Goal: Task Accomplishment & Management: Complete application form

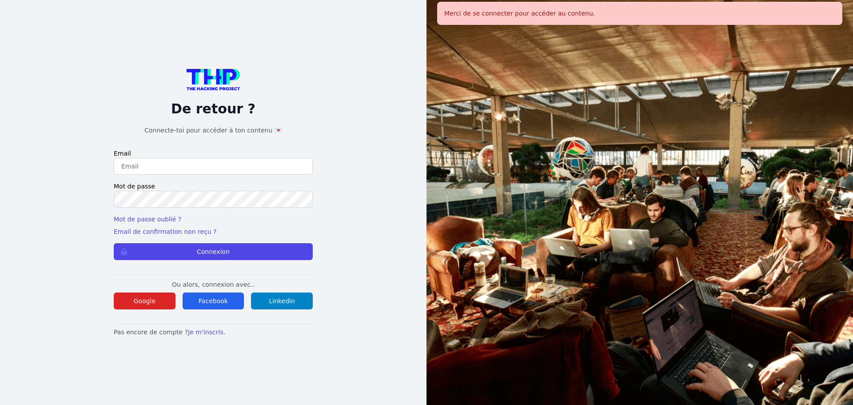
click at [173, 169] on input "email" at bounding box center [213, 166] width 199 height 17
type input "melody_stephan@icloud.com"
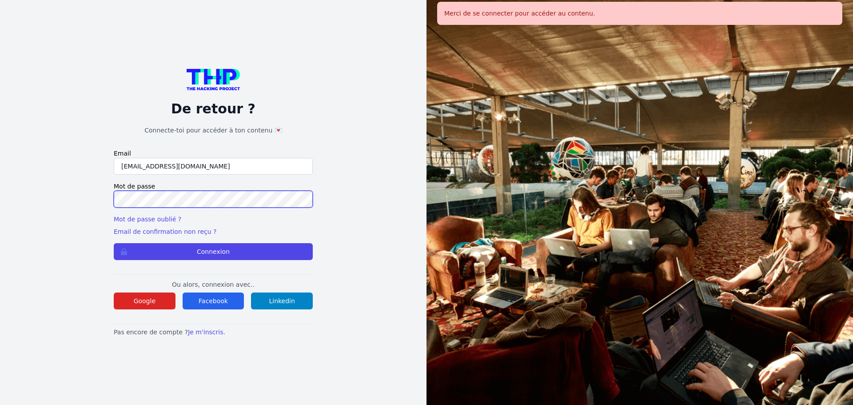
click at [114, 243] on button "Connexion" at bounding box center [213, 251] width 199 height 17
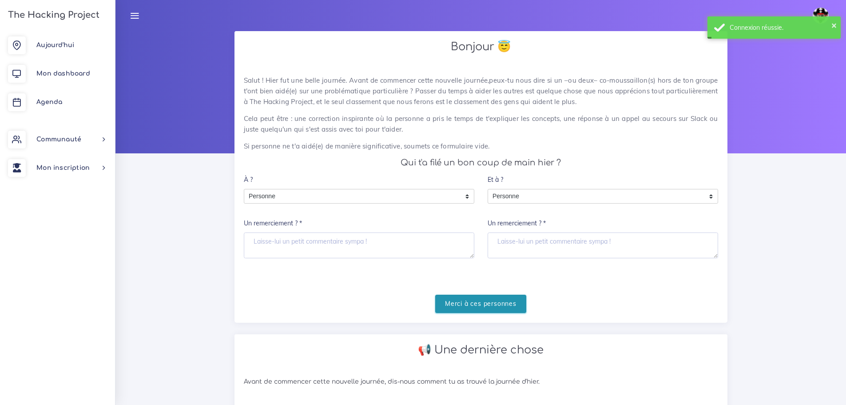
click at [454, 307] on input "Merci à ces personnes" at bounding box center [480, 304] width 91 height 18
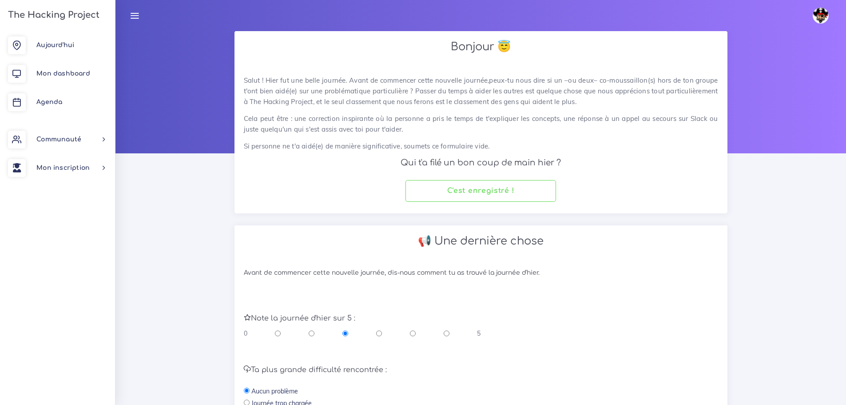
click at [379, 336] on input "radio" at bounding box center [379, 333] width 6 height 9
radio input "true"
click at [411, 332] on input "radio" at bounding box center [413, 333] width 6 height 9
radio input "true"
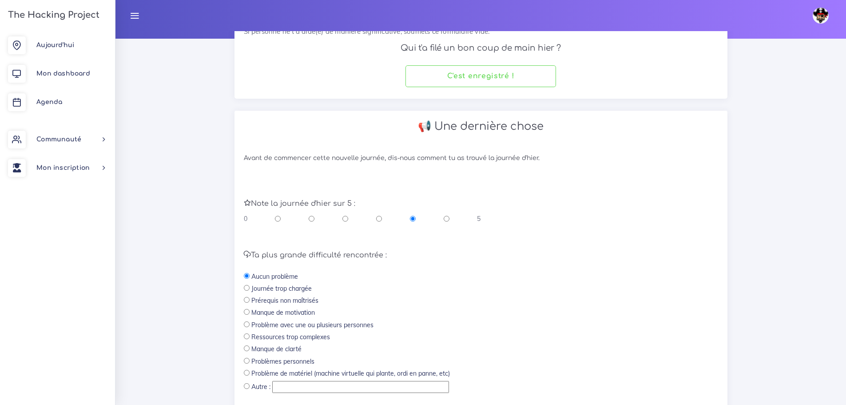
scroll to position [188, 0]
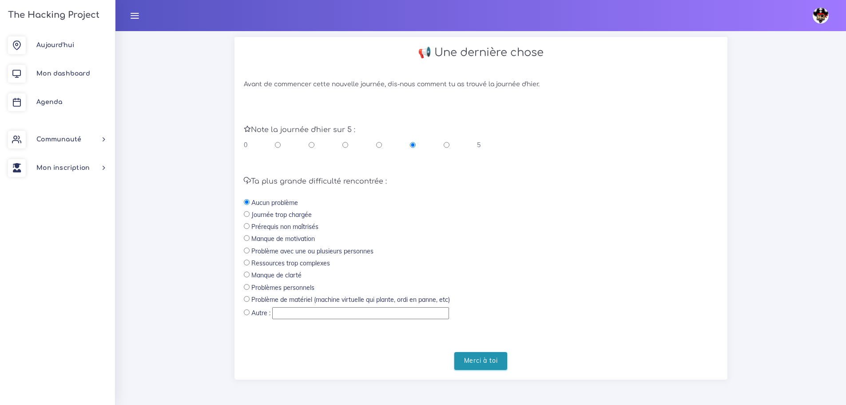
click at [479, 366] on input "Merci à toi" at bounding box center [480, 361] width 53 height 18
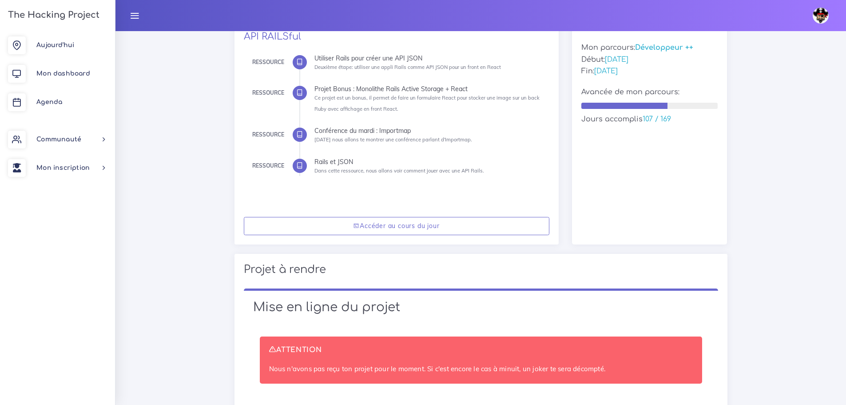
scroll to position [222, 0]
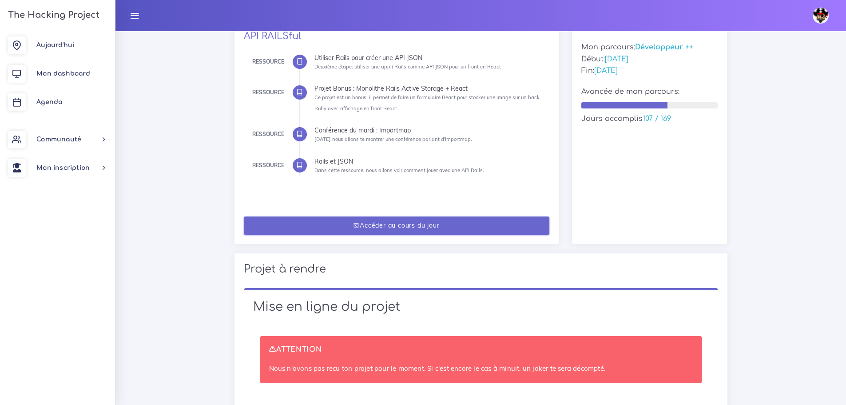
click at [372, 230] on link "Accéder au cours du jour" at bounding box center [397, 225] width 306 height 18
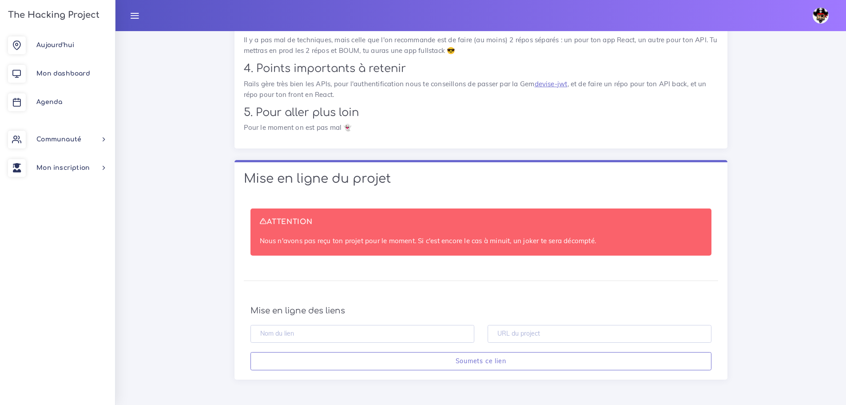
scroll to position [5969, 0]
click at [542, 337] on input "text" at bounding box center [600, 334] width 224 height 18
paste input "https://github.com/melody-ste/app-JS-Rails"
type input "https://github.com/melody-ste/app-JS-Rails"
click at [422, 336] on input "text" at bounding box center [363, 334] width 224 height 18
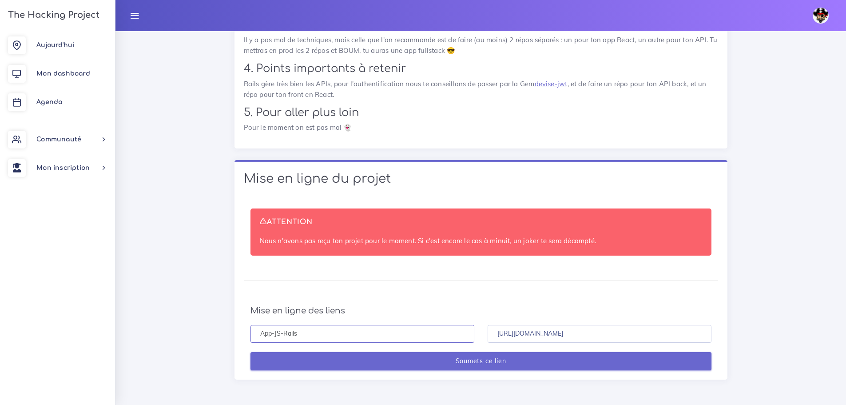
type input "App-JS-Rails"
click at [480, 366] on input "Soumets ce lien" at bounding box center [481, 361] width 461 height 18
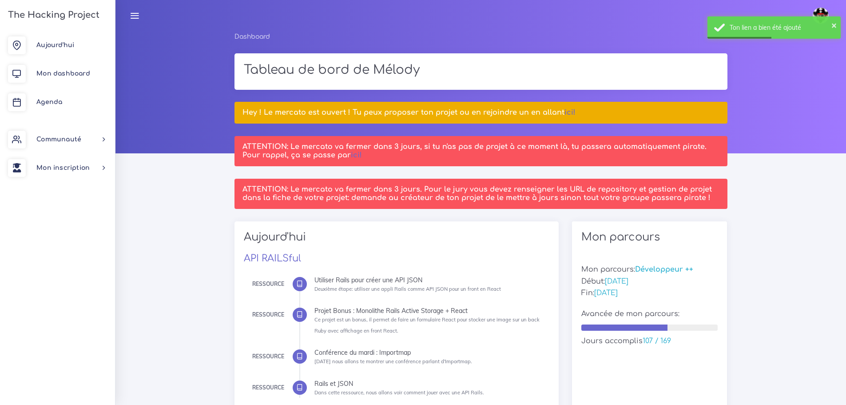
scroll to position [133, 0]
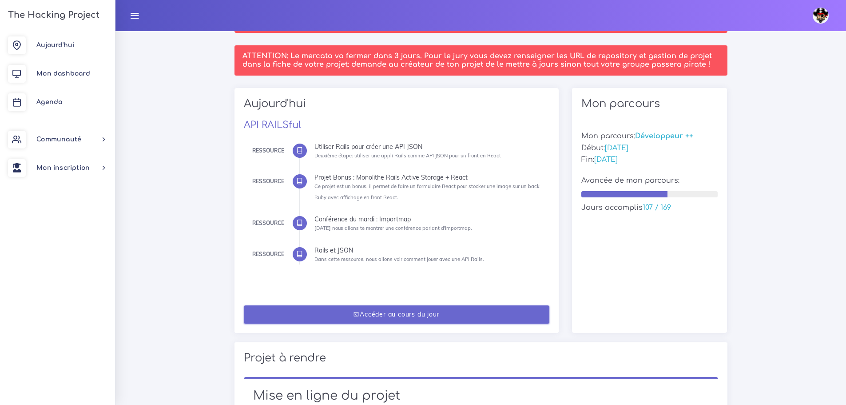
click at [458, 318] on link "Accéder au cours du jour" at bounding box center [397, 314] width 306 height 18
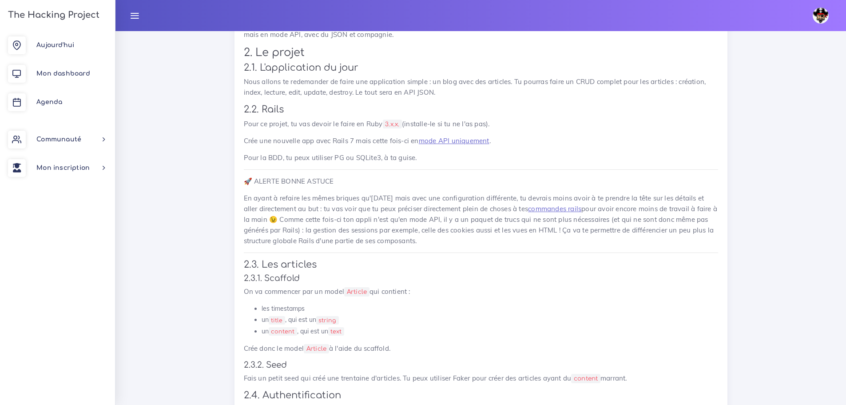
scroll to position [489, 0]
